Goal: Transaction & Acquisition: Purchase product/service

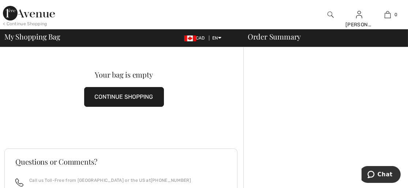
click at [145, 96] on button "CONTINUE SHOPPING" at bounding box center [124, 97] width 80 height 20
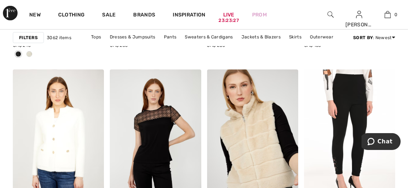
scroll to position [879, 0]
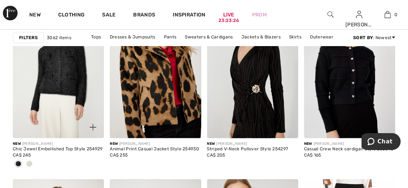
click at [63, 70] on img at bounding box center [58, 69] width 91 height 137
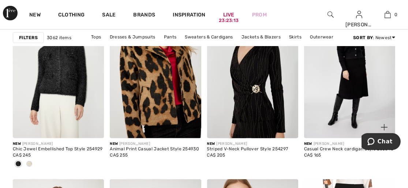
click at [356, 85] on img at bounding box center [349, 69] width 91 height 137
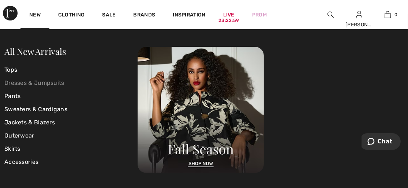
click at [10, 82] on link "Dresses & Jumpsuits" at bounding box center [70, 83] width 133 height 13
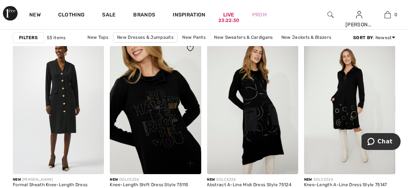
scroll to position [2600, 0]
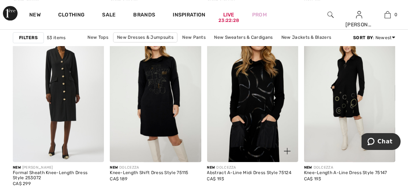
click at [269, 88] on img at bounding box center [252, 93] width 91 height 137
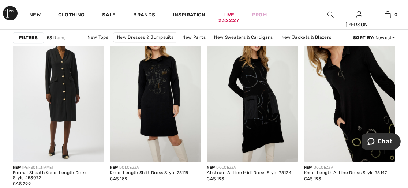
scroll to position [2564, 0]
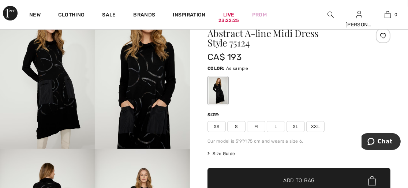
scroll to position [73, 0]
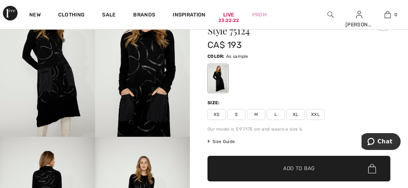
click at [223, 118] on div "Abstract A-line Midi Dress Style 75124 CA$ 193 Color: As sample Size: XS S M L …" at bounding box center [299, 124] width 183 height 216
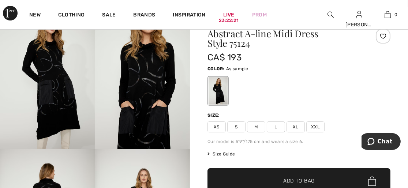
click at [225, 151] on span "Size Guide" at bounding box center [221, 154] width 27 height 7
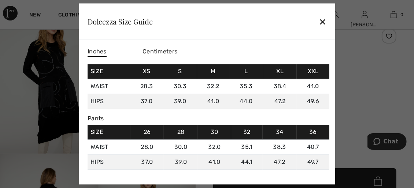
click at [321, 19] on div "✕" at bounding box center [323, 21] width 8 height 15
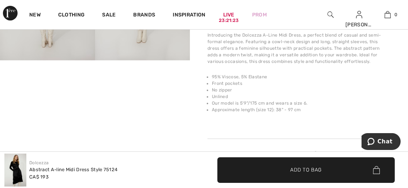
scroll to position [256, 0]
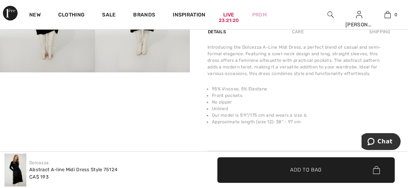
click at [33, 114] on video "Your browser does not support the video tag." at bounding box center [47, 97] width 95 height 48
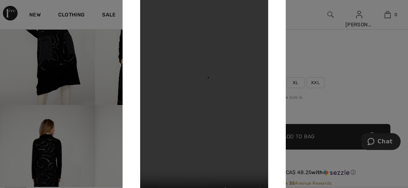
scroll to position [73, 0]
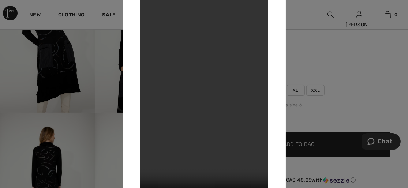
click at [340, 55] on div at bounding box center [204, 94] width 408 height 188
